Goal: Contribute content

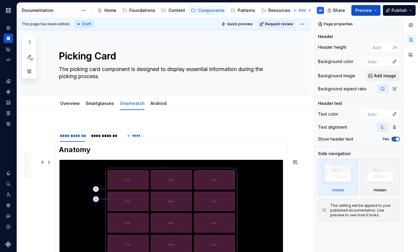
scroll to position [30, 0]
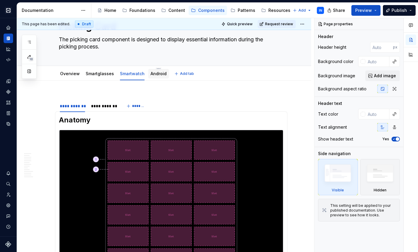
click at [158, 71] on link "Android" at bounding box center [158, 73] width 16 height 5
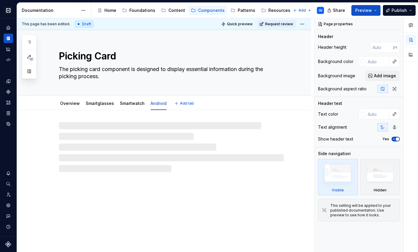
click at [156, 76] on textarea "The picking card component is designed to display essential information during …" at bounding box center [170, 73] width 225 height 17
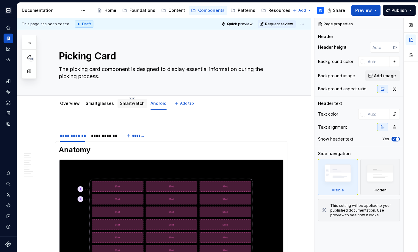
click at [127, 104] on link "Smartwatch" at bounding box center [132, 103] width 25 height 5
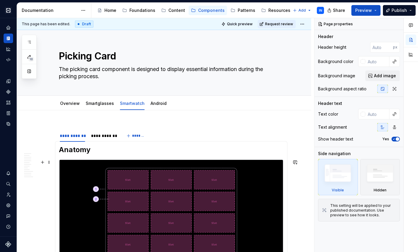
type textarea "*"
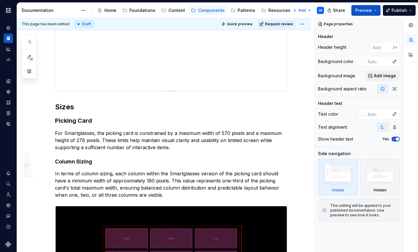
scroll to position [779, 0]
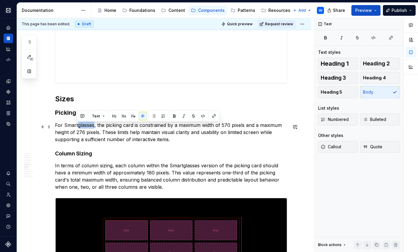
drag, startPoint x: 78, startPoint y: 127, endPoint x: 94, endPoint y: 128, distance: 16.7
click at [94, 128] on p "For Smartglasses, the picking card is constrained by a maximum width of 570 pix…" at bounding box center [171, 132] width 232 height 21
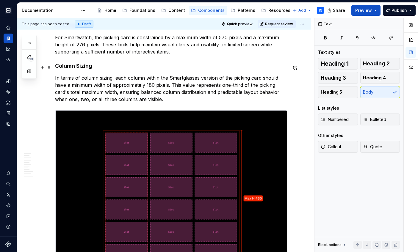
scroll to position [863, 0]
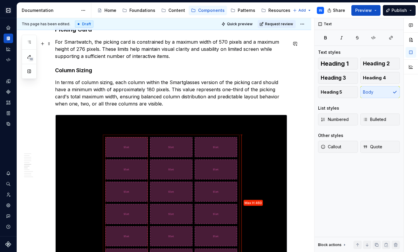
click at [211, 44] on p "For Smartwatch, the picking card is constrained by a maximum width of 570 pixel…" at bounding box center [171, 48] width 232 height 21
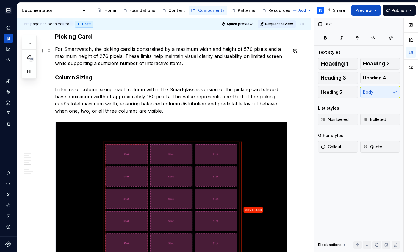
click at [247, 51] on p "For Smartwatch, the picking card is constrained by a maximum width and height o…" at bounding box center [171, 55] width 232 height 21
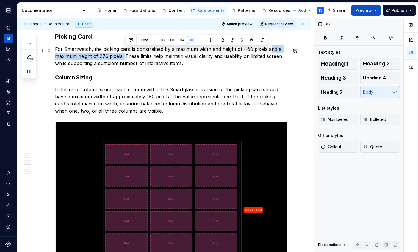
drag, startPoint x: 269, startPoint y: 50, endPoint x: 126, endPoint y: 59, distance: 143.9
click at [126, 59] on p "For Smartwatch, the picking card is constrained by a maximum width and height o…" at bounding box center [171, 55] width 232 height 21
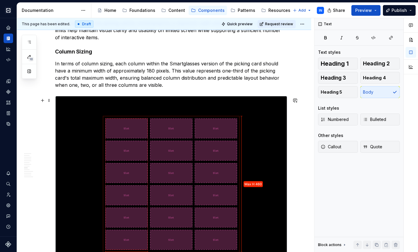
scroll to position [891, 0]
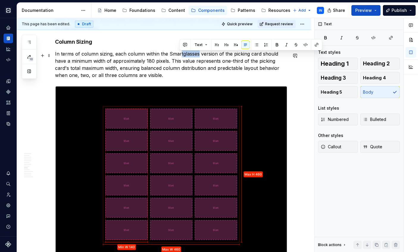
drag, startPoint x: 180, startPoint y: 56, endPoint x: 198, endPoint y: 56, distance: 18.7
click at [198, 56] on p "In terms of column sizing, each column within the Smartglasses version of the p…" at bounding box center [171, 64] width 232 height 29
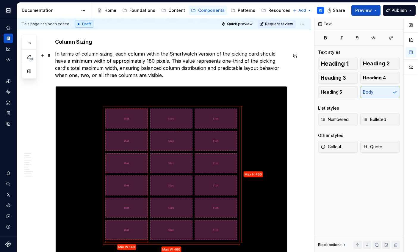
click at [135, 62] on p "In terms of column sizing, each column within the Smartwatch version of the pic…" at bounding box center [171, 64] width 232 height 29
drag, startPoint x: 97, startPoint y: 63, endPoint x: 129, endPoint y: 65, distance: 32.2
click at [129, 65] on p "In terms of column sizing, each column within the Smartwatch version of the pic…" at bounding box center [171, 64] width 232 height 29
click at [106, 63] on p "In terms of column sizing, each column within the Smartwatch version of the pic…" at bounding box center [171, 64] width 232 height 29
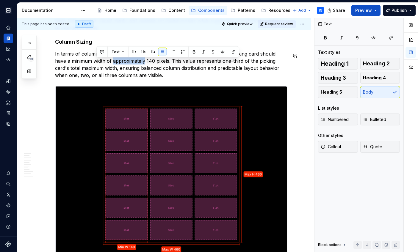
copy p "approximately"
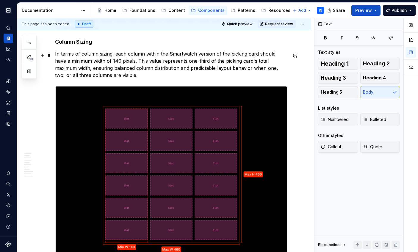
click at [171, 64] on p "In terms of column sizing, each column within the Smartwatch version of the pic…" at bounding box center [171, 64] width 232 height 29
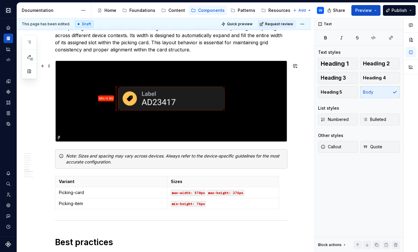
scroll to position [1151, 0]
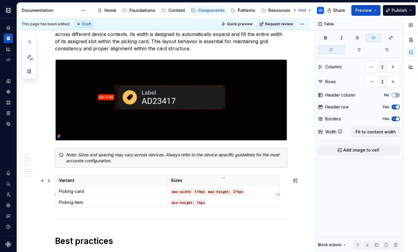
click at [198, 195] on code "max-width: 570px" at bounding box center [188, 192] width 35 height 6
click at [236, 194] on code "max-height: 276px" at bounding box center [225, 192] width 37 height 6
click at [200, 206] on code "min-height: 76px" at bounding box center [188, 203] width 35 height 6
click at [192, 52] on p "Each picking item has a defined minimum height to ensure consistent internal pa…" at bounding box center [171, 37] width 232 height 29
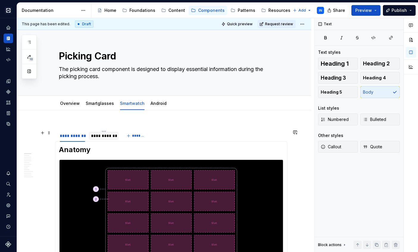
scroll to position [0, 0]
click at [112, 136] on div "**********" at bounding box center [103, 136] width 25 height 6
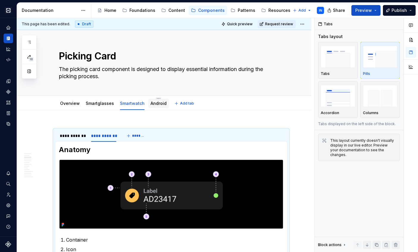
click at [154, 106] on link "Android" at bounding box center [158, 103] width 16 height 5
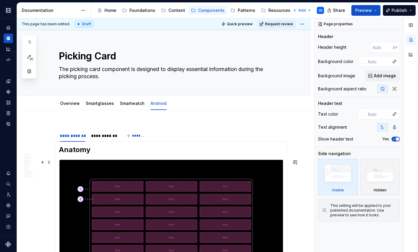
click at [182, 183] on img at bounding box center [171, 219] width 224 height 118
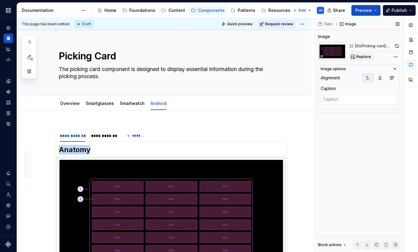
click at [364, 56] on span "Replace" at bounding box center [363, 56] width 15 height 5
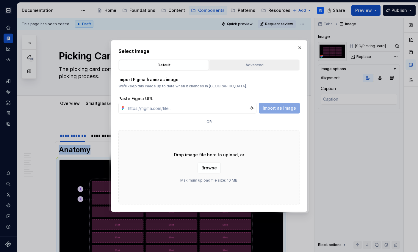
click at [246, 63] on div "Advanced" at bounding box center [254, 65] width 86 height 6
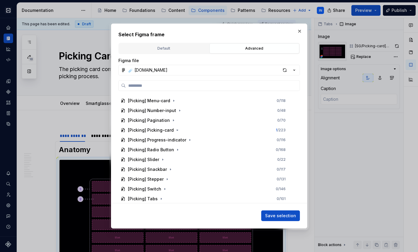
scroll to position [1137, 0]
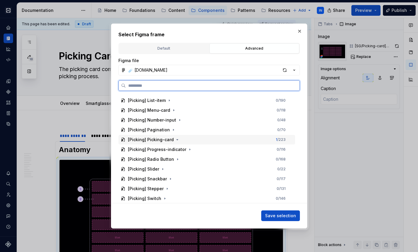
click at [216, 139] on div "[Picking] Picking-card 1 / 223" at bounding box center [206, 140] width 177 height 10
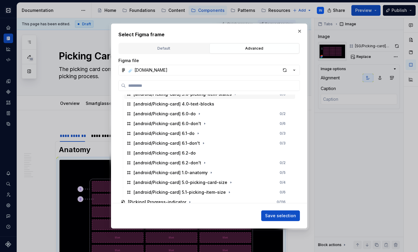
scroll to position [1629, 0]
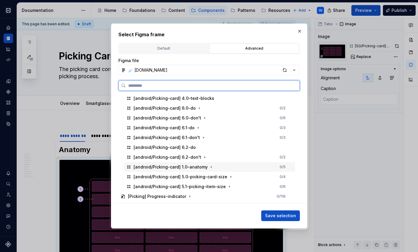
click at [223, 166] on div "[android/Picking-card] 1.0-anatomy 0 / 5" at bounding box center [209, 167] width 171 height 10
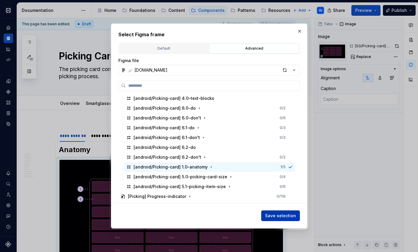
click at [275, 216] on span "Save selection" at bounding box center [280, 216] width 31 height 6
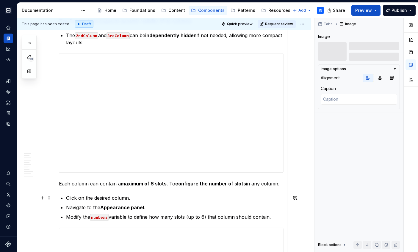
scroll to position [141, 0]
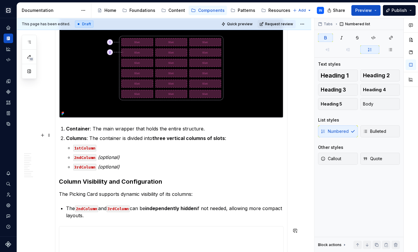
type textarea "*"
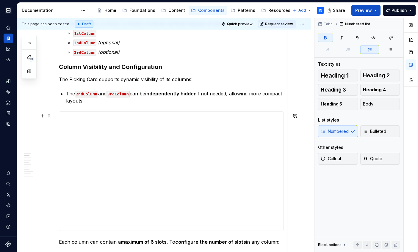
scroll to position [262, 0]
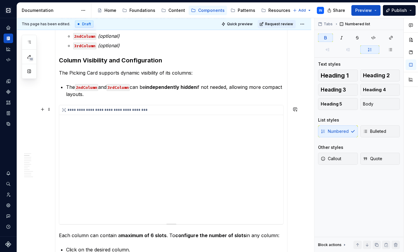
click at [196, 136] on div "**********" at bounding box center [171, 164] width 224 height 119
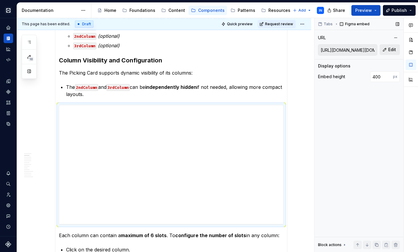
click at [389, 48] on span "Edit" at bounding box center [392, 50] width 8 height 6
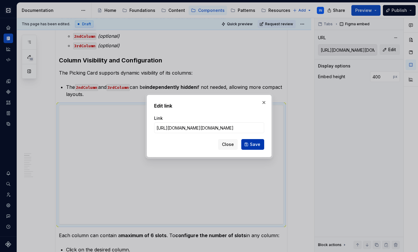
type input "[URL][DOMAIN_NAME][DOMAIN_NAME]"
click at [247, 142] on button "Save" at bounding box center [252, 144] width 23 height 11
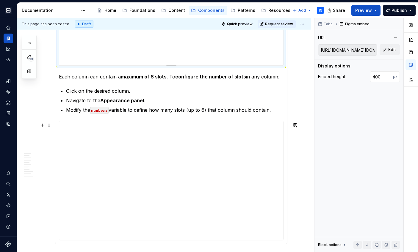
scroll to position [430, 0]
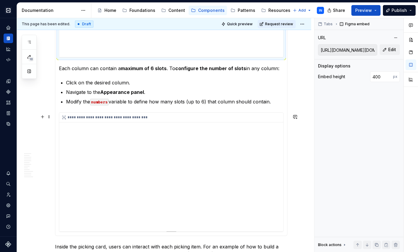
type input "[URL][DOMAIN_NAME][DOMAIN_NAME]"
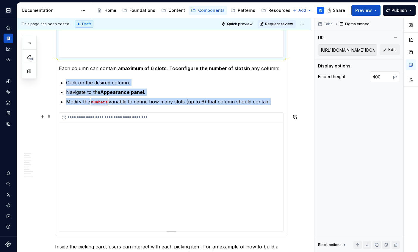
click at [145, 147] on div "**********" at bounding box center [171, 172] width 224 height 119
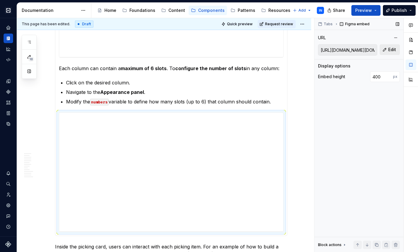
click at [390, 49] on span "Edit" at bounding box center [392, 50] width 8 height 6
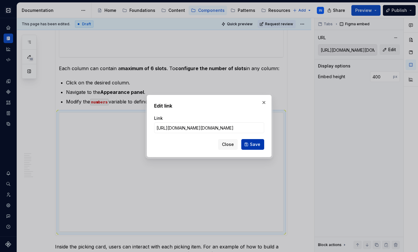
type input "[URL][DOMAIN_NAME][DOMAIN_NAME]"
click at [252, 144] on span "Save" at bounding box center [255, 144] width 10 height 6
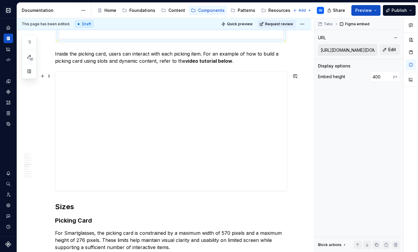
scroll to position [623, 0]
type input "[URL][DOMAIN_NAME][DOMAIN_NAME]"
click at [113, 103] on div "**********" at bounding box center [171, 131] width 232 height 119
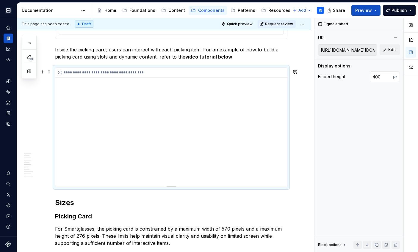
scroll to position [626, 0]
click at [390, 47] on span "Edit" at bounding box center [392, 50] width 8 height 6
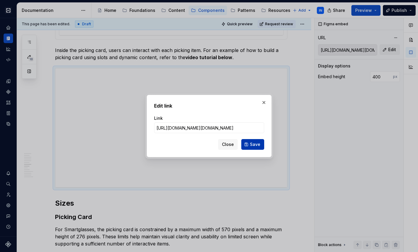
type input "[URL][DOMAIN_NAME][DOMAIN_NAME]"
click at [249, 143] on button "Save" at bounding box center [252, 144] width 23 height 11
type input "[URL][DOMAIN_NAME][DOMAIN_NAME]"
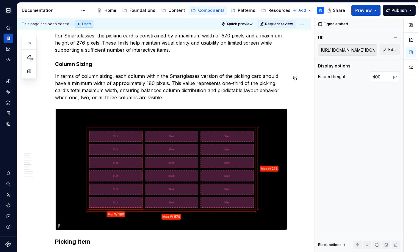
scroll to position [819, 0]
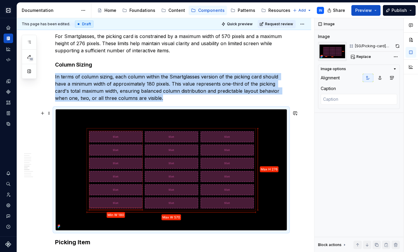
click at [177, 137] on img at bounding box center [171, 169] width 232 height 121
click at [363, 59] on button "Replace" at bounding box center [361, 57] width 25 height 8
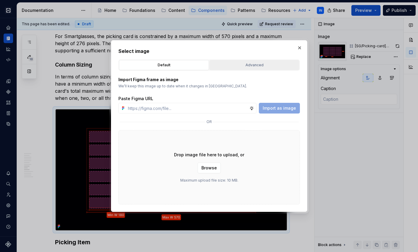
click at [249, 64] on div "Advanced" at bounding box center [254, 65] width 86 height 6
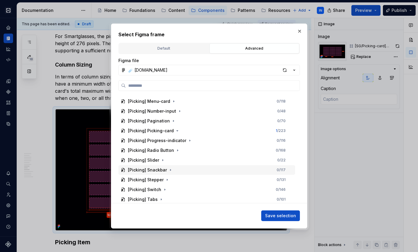
scroll to position [1142, 0]
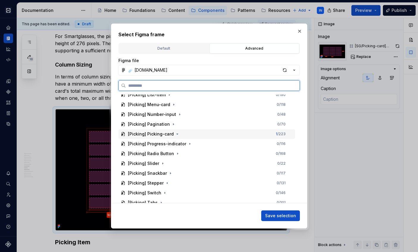
click at [182, 133] on div "[Picking] Picking-card 1 / 223" at bounding box center [206, 134] width 177 height 10
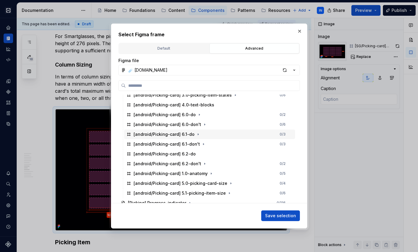
scroll to position [1635, 0]
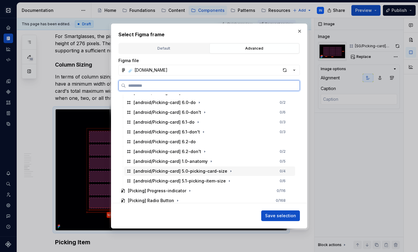
click at [242, 170] on div "[android/Picking-card] 5.0-picking-card-size 0 / 4" at bounding box center [209, 171] width 171 height 10
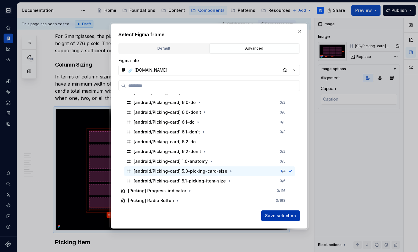
click at [279, 215] on span "Save selection" at bounding box center [280, 216] width 31 height 6
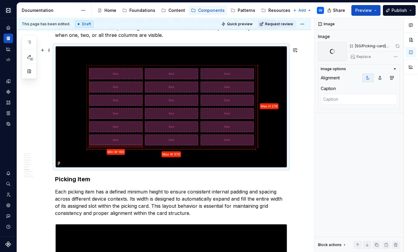
scroll to position [899, 0]
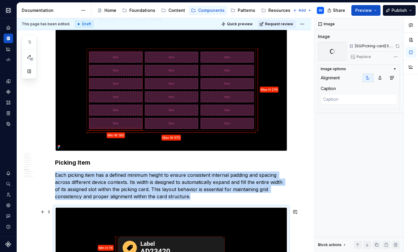
click at [213, 218] on img at bounding box center [171, 247] width 232 height 81
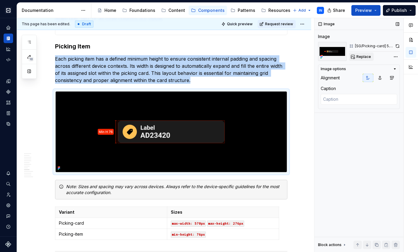
click at [355, 57] on button "Replace" at bounding box center [361, 57] width 25 height 8
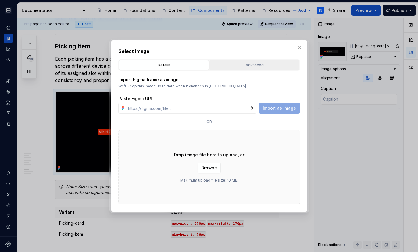
click at [268, 66] on div "Advanced" at bounding box center [254, 65] width 86 height 6
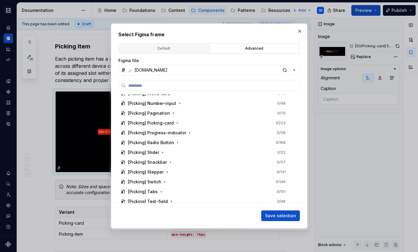
scroll to position [1153, 0]
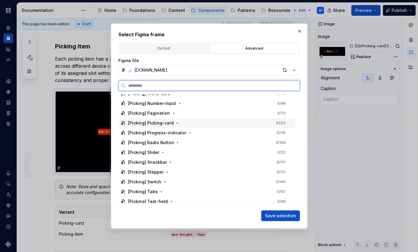
click at [207, 121] on div "[Picking] Picking-card 1 / 223" at bounding box center [206, 123] width 177 height 10
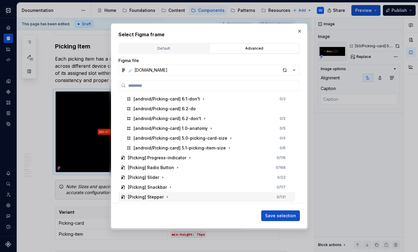
scroll to position [1665, 0]
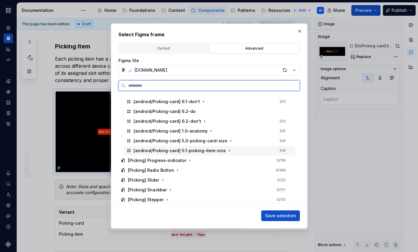
click at [199, 149] on div "[android/Picking-card] 5.1-picking-item-size" at bounding box center [179, 151] width 92 height 6
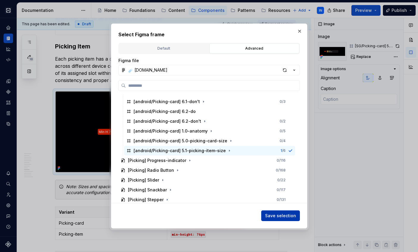
click at [275, 215] on span "Save selection" at bounding box center [280, 216] width 31 height 6
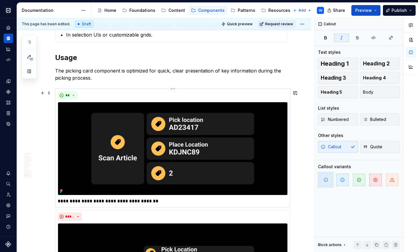
scroll to position [1161, 0]
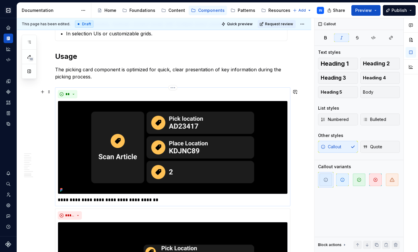
click at [214, 150] on img at bounding box center [173, 147] width 230 height 93
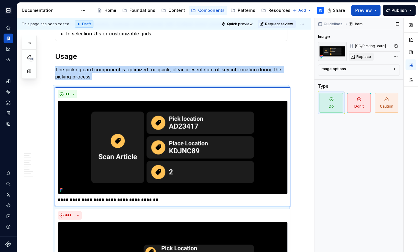
click at [359, 55] on span "Replace" at bounding box center [363, 56] width 15 height 5
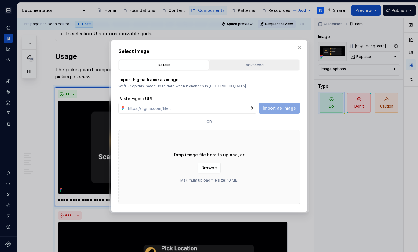
click at [270, 67] on div "Advanced" at bounding box center [254, 65] width 86 height 6
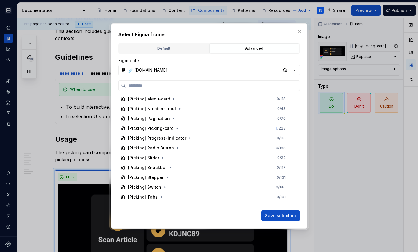
scroll to position [1138, 0]
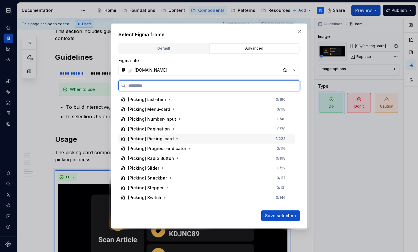
click at [192, 142] on div "[Picking] Picking-card 1 / 223" at bounding box center [206, 139] width 177 height 10
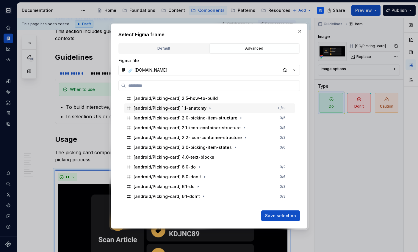
scroll to position [1571, 0]
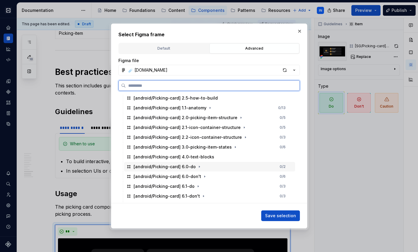
click at [231, 166] on div "[android/Picking-card] 6.0-do 0 / 2" at bounding box center [209, 167] width 171 height 10
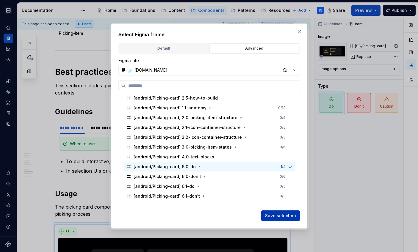
click at [271, 213] on span "Save selection" at bounding box center [280, 216] width 31 height 6
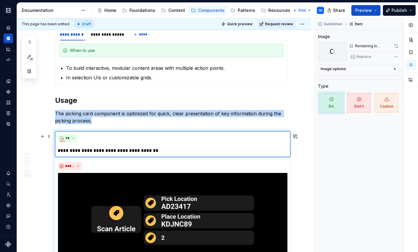
scroll to position [1301, 0]
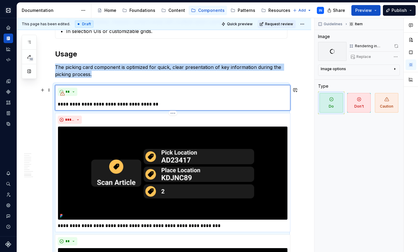
click at [223, 151] on img at bounding box center [173, 172] width 230 height 93
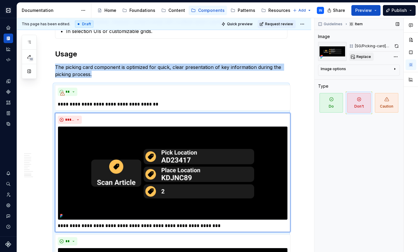
click at [368, 56] on span "Replace" at bounding box center [363, 56] width 15 height 5
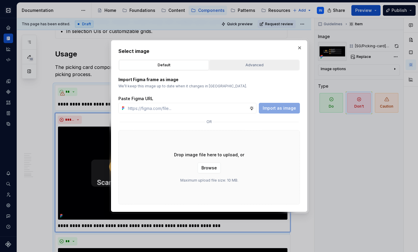
click at [272, 62] on button "Advanced" at bounding box center [254, 65] width 90 height 10
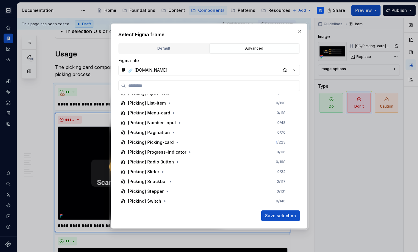
scroll to position [1134, 0]
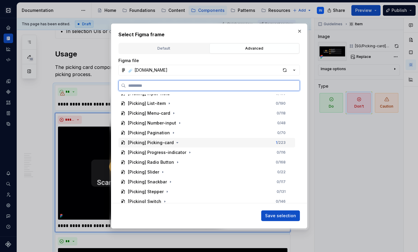
click at [224, 144] on div "[Picking] Picking-card 1 / 223" at bounding box center [206, 143] width 177 height 10
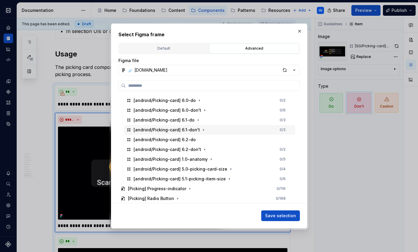
scroll to position [1631, 0]
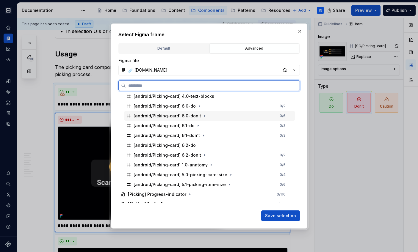
click at [216, 116] on div "[android/Picking-card] 6.0-don't 0 / 6" at bounding box center [209, 116] width 171 height 10
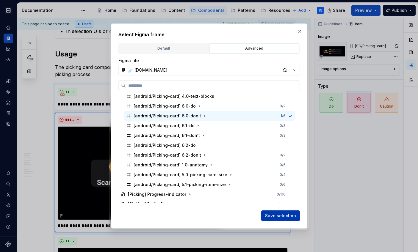
click at [280, 216] on span "Save selection" at bounding box center [280, 216] width 31 height 6
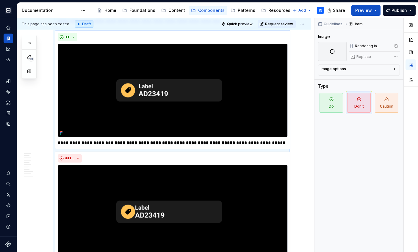
scroll to position [1542, 0]
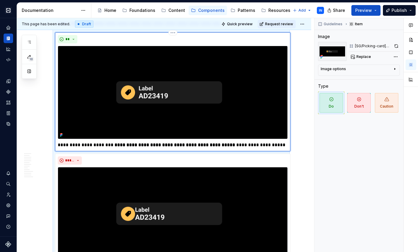
click at [222, 139] on img at bounding box center [173, 92] width 230 height 93
click at [361, 56] on span "Replace" at bounding box center [363, 56] width 15 height 5
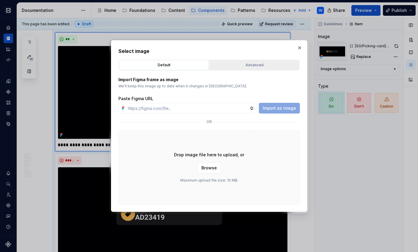
click at [244, 66] on div "Advanced" at bounding box center [254, 65] width 86 height 6
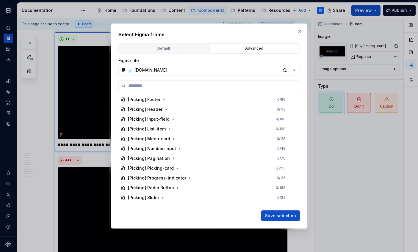
scroll to position [1110, 0]
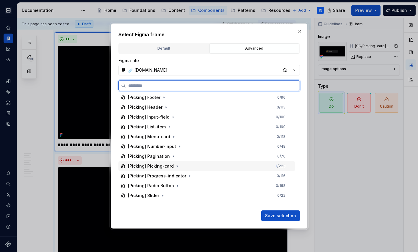
click at [236, 166] on div "[Picking] Picking-card 1 / 223" at bounding box center [206, 166] width 177 height 10
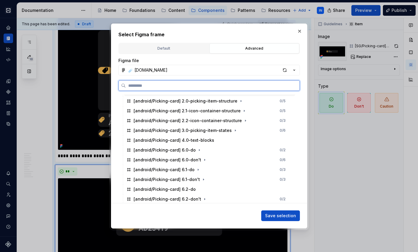
scroll to position [1589, 0]
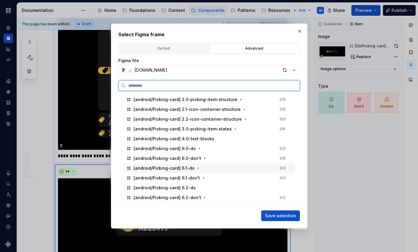
click at [231, 170] on div "[android/Picking-card] 6.1-do 0 / 3" at bounding box center [209, 168] width 171 height 10
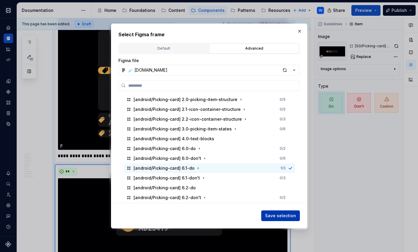
click at [279, 214] on span "Save selection" at bounding box center [280, 216] width 31 height 6
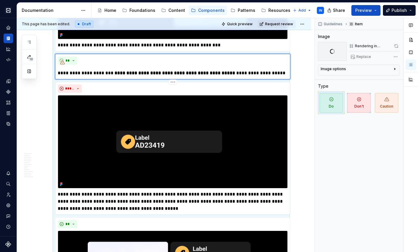
scroll to position [1637, 0]
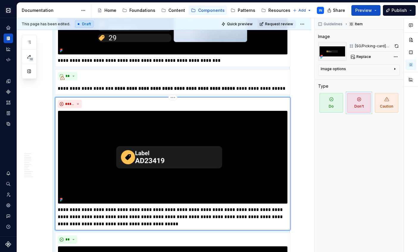
click at [234, 170] on img at bounding box center [173, 157] width 230 height 93
click at [365, 57] on span "Replace" at bounding box center [363, 56] width 15 height 5
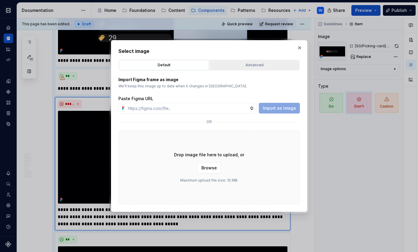
click at [240, 65] on div "Advanced" at bounding box center [254, 65] width 86 height 6
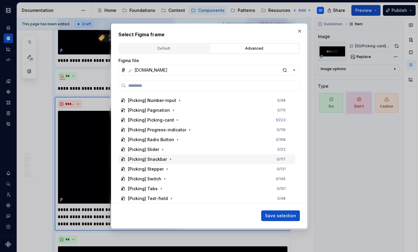
scroll to position [1155, 0]
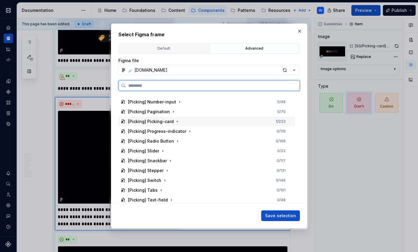
click at [211, 119] on div "[Picking] Picking-card 1 / 223" at bounding box center [206, 122] width 177 height 10
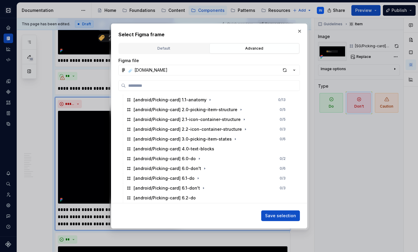
scroll to position [1579, 0]
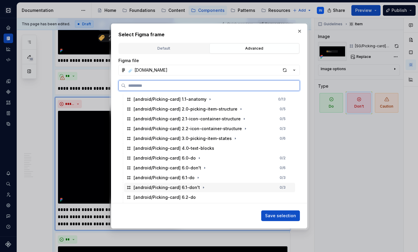
click at [230, 187] on div "[android/Picking-card] 6.1-don't 0 / 3" at bounding box center [209, 188] width 171 height 10
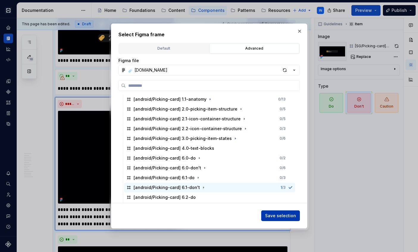
click at [270, 217] on span "Save selection" at bounding box center [280, 216] width 31 height 6
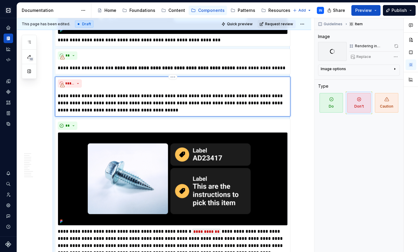
scroll to position [1646, 0]
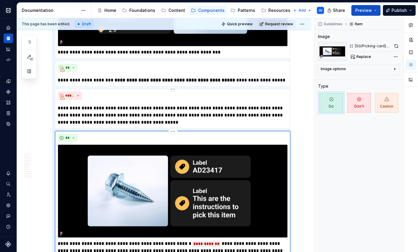
click at [217, 175] on img at bounding box center [173, 190] width 230 height 93
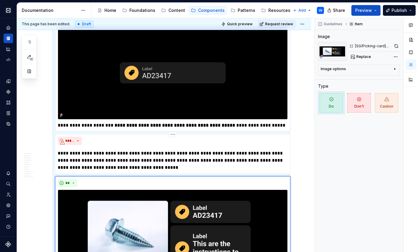
scroll to position [1700, 0]
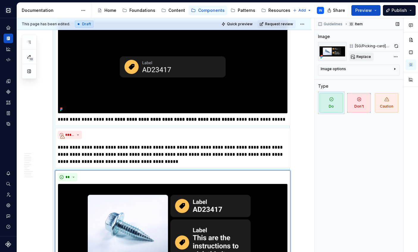
click at [363, 58] on span "Replace" at bounding box center [363, 56] width 15 height 5
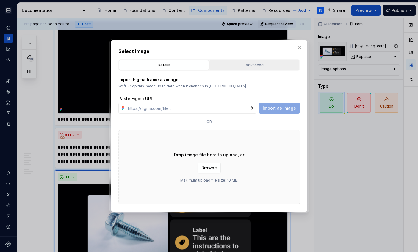
click at [256, 65] on div "Advanced" at bounding box center [254, 65] width 86 height 6
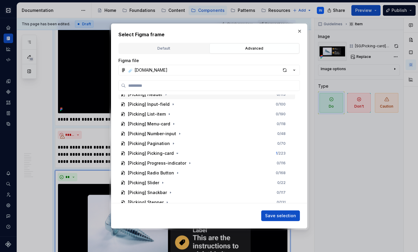
scroll to position [1123, 0]
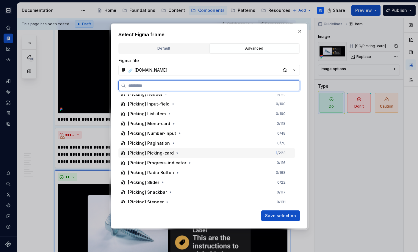
click at [227, 156] on div "[Picking] Picking-card 1 / 223" at bounding box center [206, 153] width 177 height 10
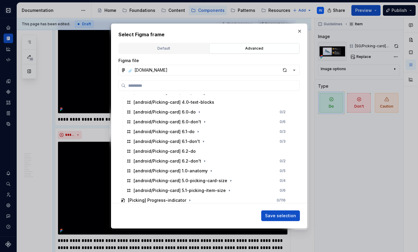
scroll to position [1630, 0]
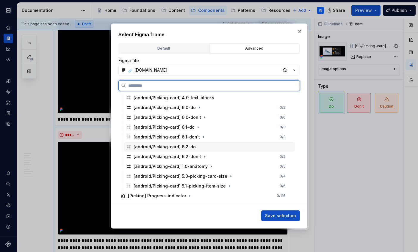
click at [226, 147] on div "[android/Picking-card] 6.2-do" at bounding box center [209, 147] width 171 height 10
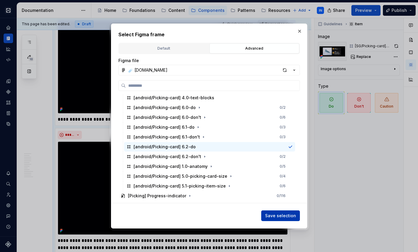
click at [282, 215] on span "Save selection" at bounding box center [280, 216] width 31 height 6
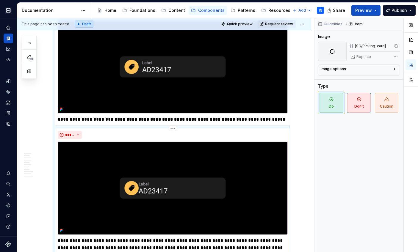
scroll to position [1955, 0]
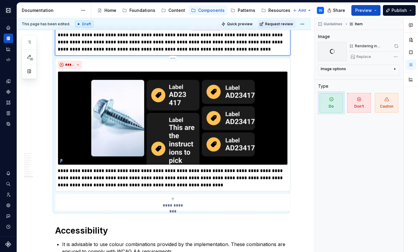
click at [240, 129] on img at bounding box center [173, 117] width 230 height 93
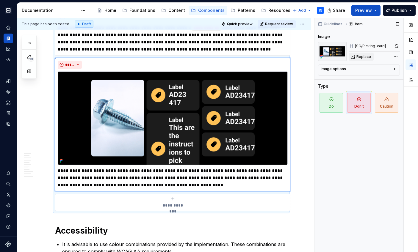
click at [365, 56] on span "Replace" at bounding box center [363, 56] width 15 height 5
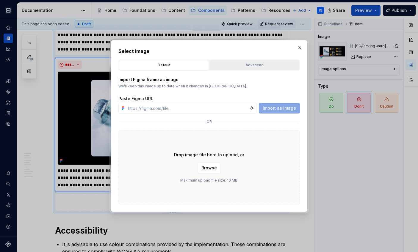
click at [272, 65] on div "Advanced" at bounding box center [254, 65] width 86 height 6
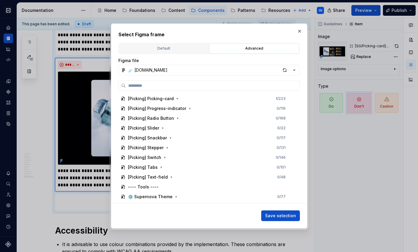
scroll to position [1165, 0]
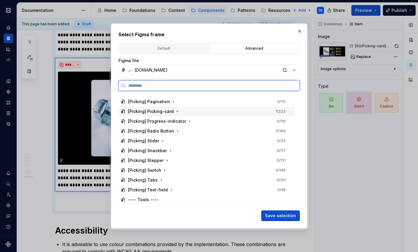
click at [227, 114] on div "[Picking] Picking-card 1 / 223" at bounding box center [206, 112] width 177 height 10
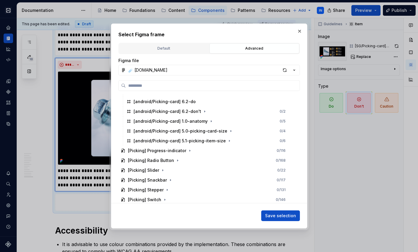
scroll to position [1674, 0]
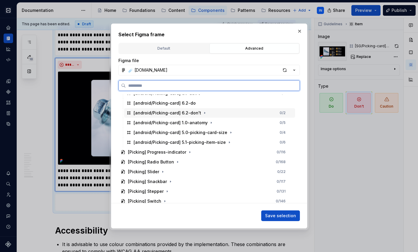
click at [221, 114] on div "[android/Picking-card] 6.2-don't 0 / 2" at bounding box center [209, 113] width 171 height 10
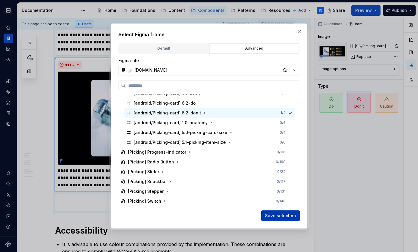
click at [273, 215] on span "Save selection" at bounding box center [280, 216] width 31 height 6
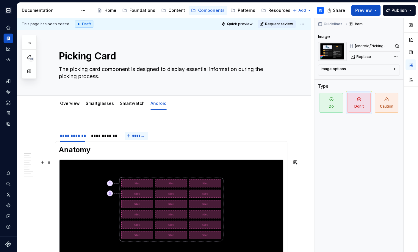
scroll to position [0, 0]
click at [106, 137] on div "**********" at bounding box center [103, 136] width 25 height 6
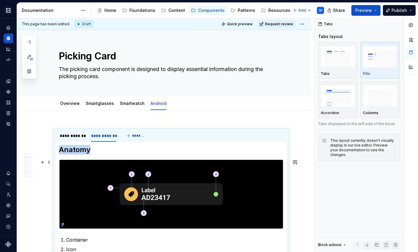
click at [152, 190] on img at bounding box center [171, 194] width 224 height 69
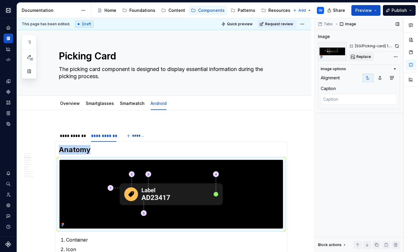
click at [357, 54] on button "Replace" at bounding box center [361, 57] width 25 height 8
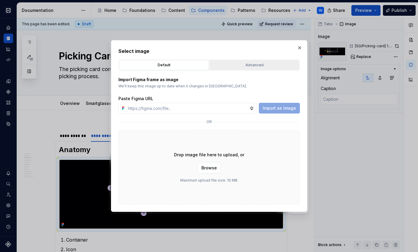
click at [252, 67] on div "Advanced" at bounding box center [254, 65] width 86 height 6
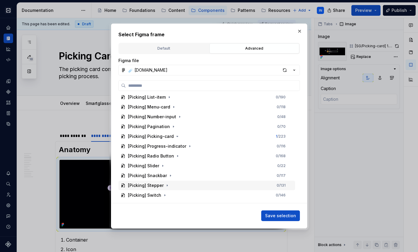
scroll to position [1139, 0]
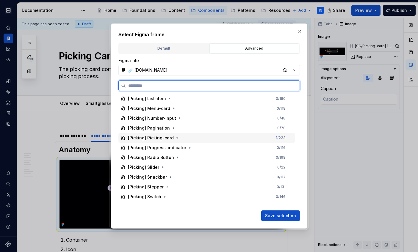
click at [221, 138] on div "[Picking] Picking-card 1 / 223" at bounding box center [206, 138] width 177 height 10
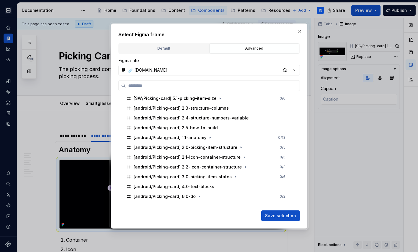
scroll to position [1546, 0]
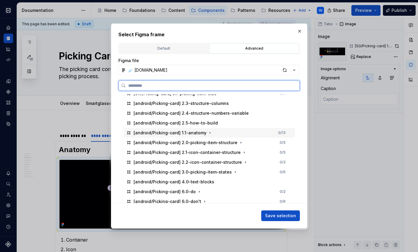
click at [220, 131] on div "[android/Picking-card] 1.1-anatomy 0 / 13" at bounding box center [209, 133] width 171 height 10
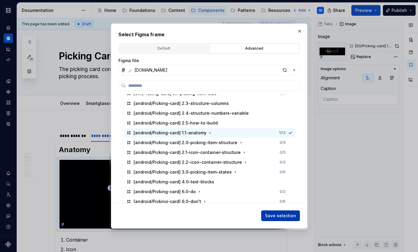
click at [283, 214] on span "Save selection" at bounding box center [280, 216] width 31 height 6
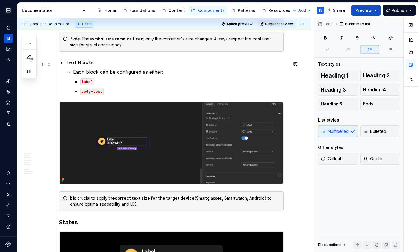
scroll to position [467, 0]
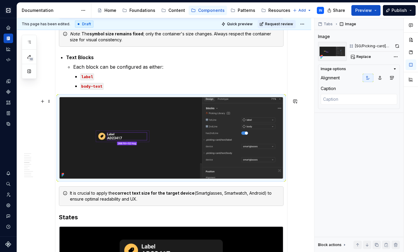
click at [222, 119] on img at bounding box center [171, 138] width 224 height 82
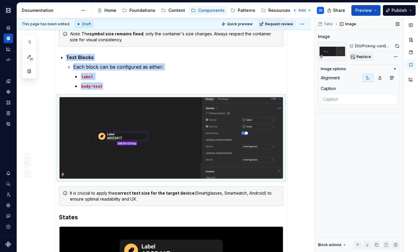
click at [358, 56] on span "Replace" at bounding box center [363, 56] width 15 height 5
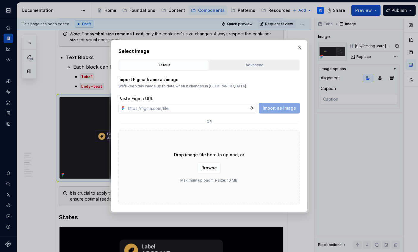
click at [246, 66] on div "Advanced" at bounding box center [254, 65] width 86 height 6
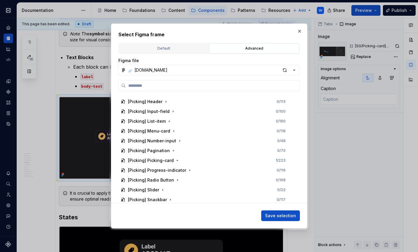
scroll to position [1116, 0]
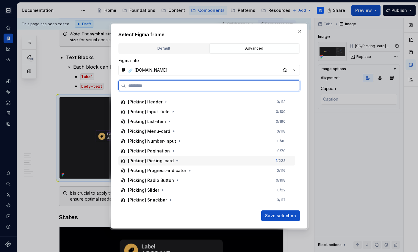
click at [222, 161] on div "[Picking] Picking-card 1 / 223" at bounding box center [206, 161] width 177 height 10
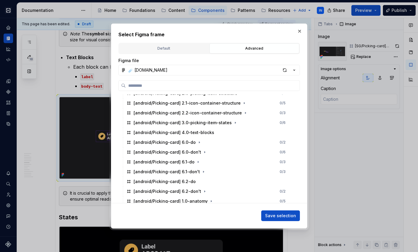
scroll to position [1590, 0]
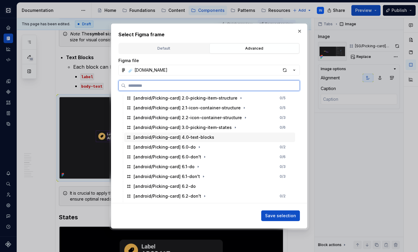
click at [227, 138] on div "[android/Picking-card] 4.0-text-blocks" at bounding box center [209, 138] width 171 height 10
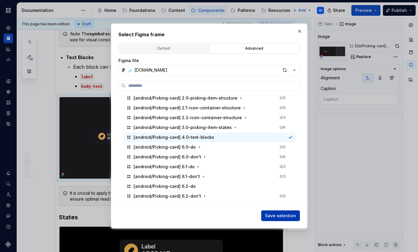
click at [275, 217] on span "Save selection" at bounding box center [280, 216] width 31 height 6
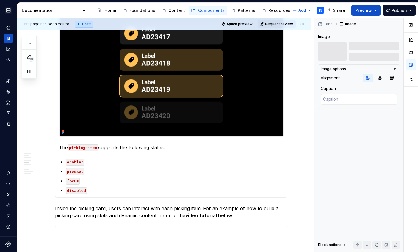
click at [212, 137] on img at bounding box center [171, 73] width 224 height 127
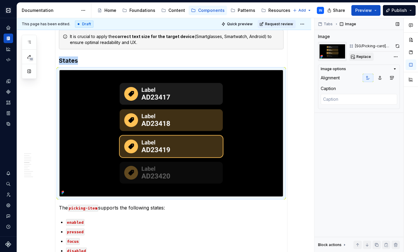
click at [353, 59] on button "Replace" at bounding box center [361, 57] width 25 height 8
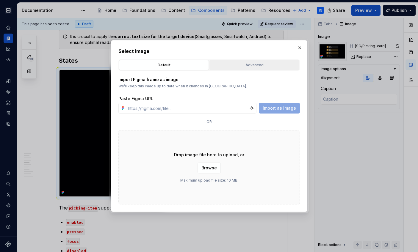
click at [265, 65] on div "Advanced" at bounding box center [254, 65] width 86 height 6
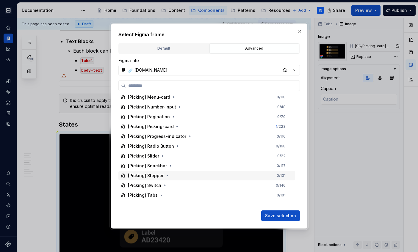
scroll to position [1150, 0]
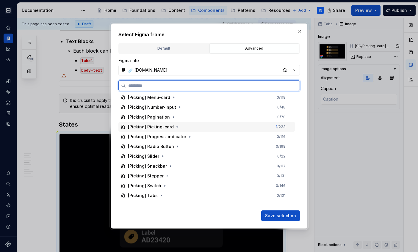
click at [229, 127] on div "[Picking] Picking-card 1 / 223" at bounding box center [206, 127] width 177 height 10
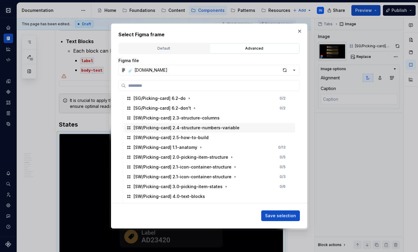
scroll to position [1356, 0]
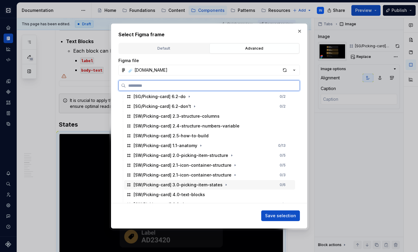
click at [191, 185] on div "[SW/Picking-card] 3.0-picking-item-states" at bounding box center [177, 185] width 89 height 6
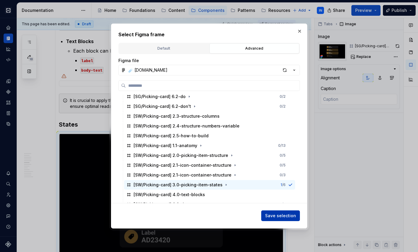
click at [270, 213] on span "Save selection" at bounding box center [280, 216] width 31 height 6
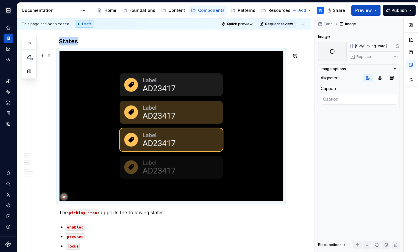
scroll to position [626, 0]
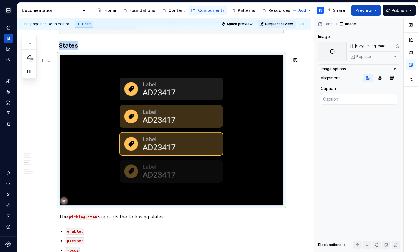
click at [173, 118] on img at bounding box center [171, 130] width 224 height 151
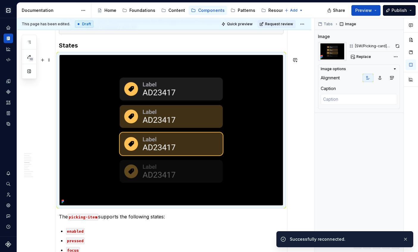
type textarea "*"
